Goal: Task Accomplishment & Management: Use online tool/utility

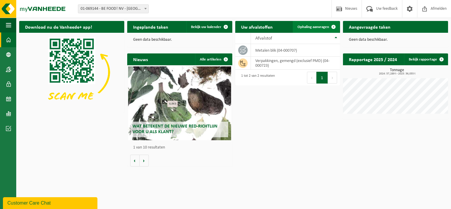
click at [333, 27] on span at bounding box center [334, 27] width 12 height 12
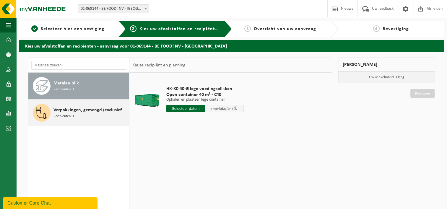
click at [74, 113] on span "Verpakkingen, gemengd (exclusief PMD)" at bounding box center [90, 110] width 74 height 7
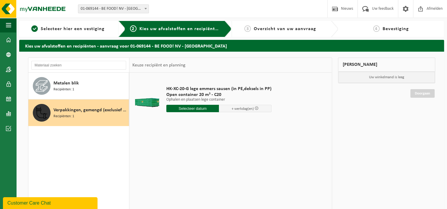
click at [194, 108] on input "text" at bounding box center [192, 108] width 53 height 7
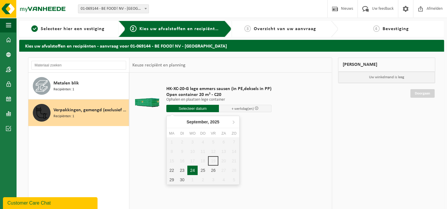
click at [190, 169] on div "24" at bounding box center [192, 170] width 10 height 9
type input "Van 2025-09-24"
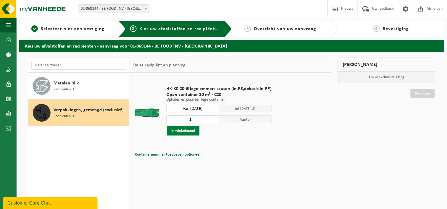
click at [188, 133] on button "In winkelmand" at bounding box center [183, 130] width 32 height 9
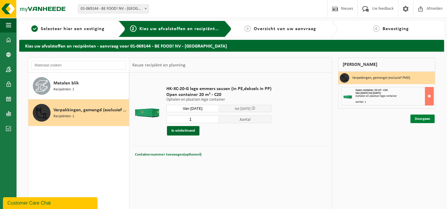
click at [422, 115] on link "Doorgaan" at bounding box center [422, 119] width 24 height 9
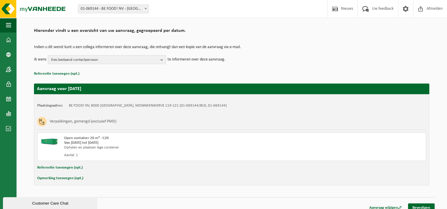
scroll to position [44, 0]
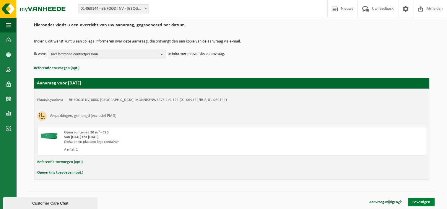
click at [419, 203] on link "Bevestigen" at bounding box center [421, 202] width 27 height 9
